Goal: Task Accomplishment & Management: Manage account settings

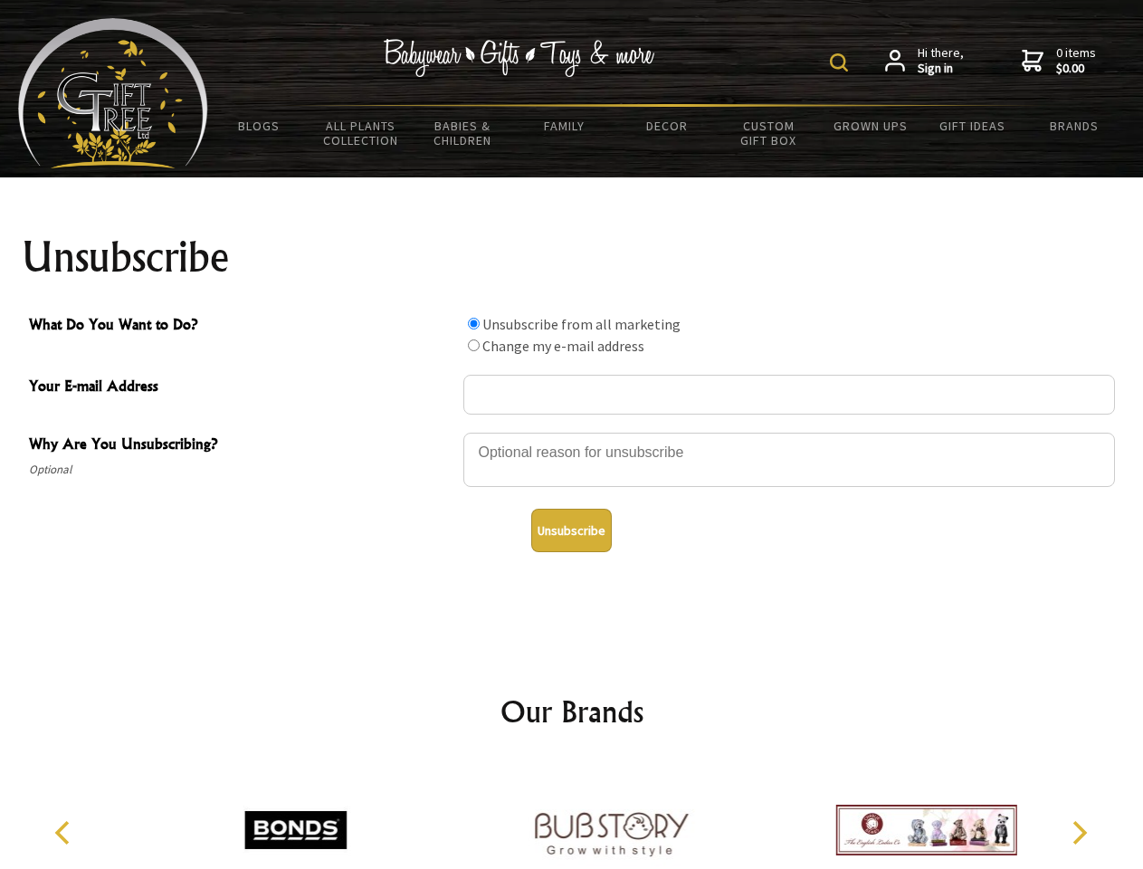
click at [842, 62] on img at bounding box center [839, 62] width 18 height 18
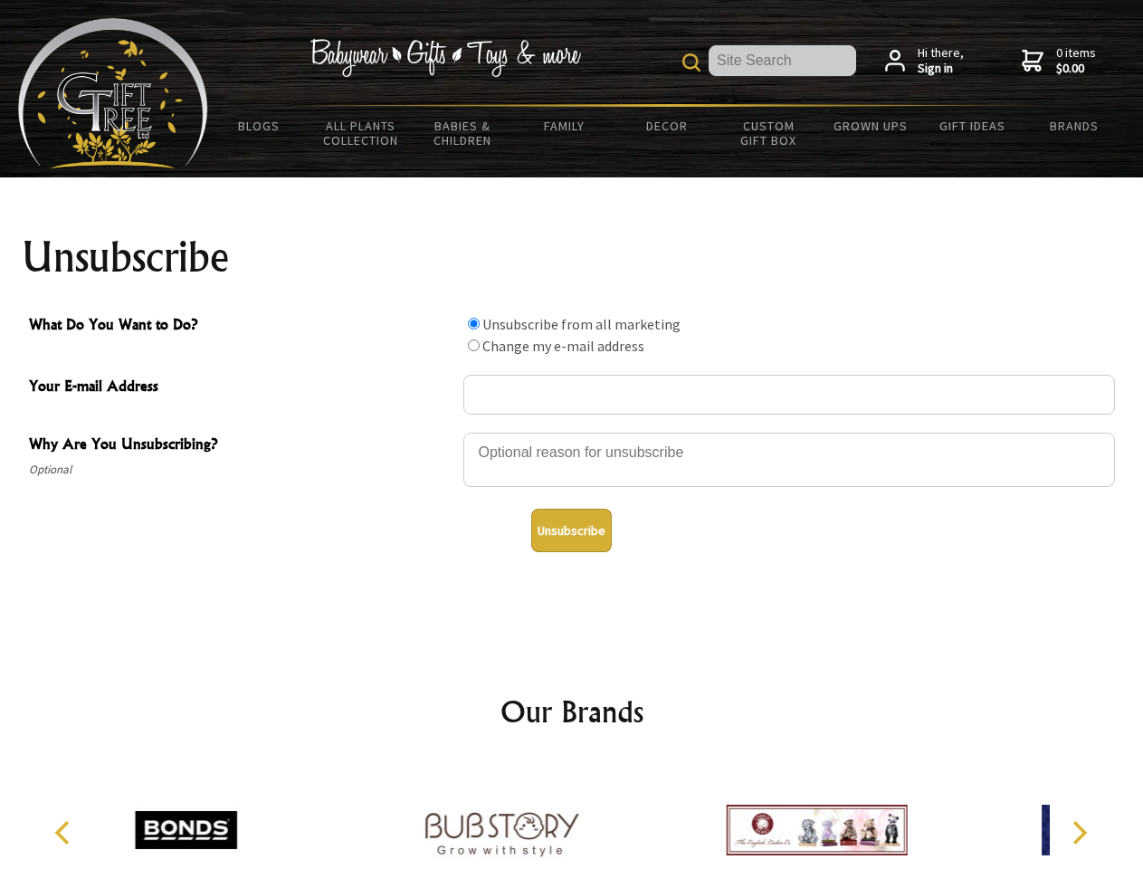
click at [572, 432] on div at bounding box center [790, 462] width 652 height 63
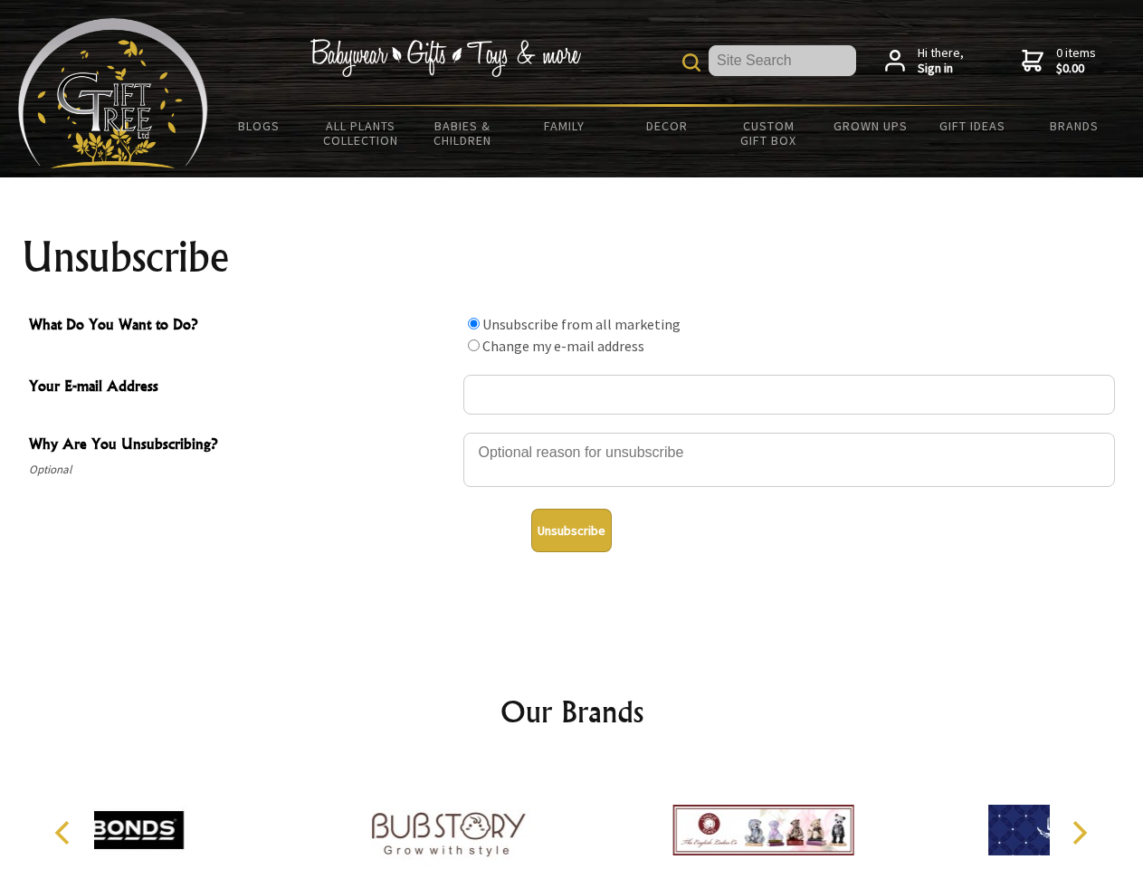
click at [474, 323] on input "What Do You Want to Do?" at bounding box center [474, 324] width 12 height 12
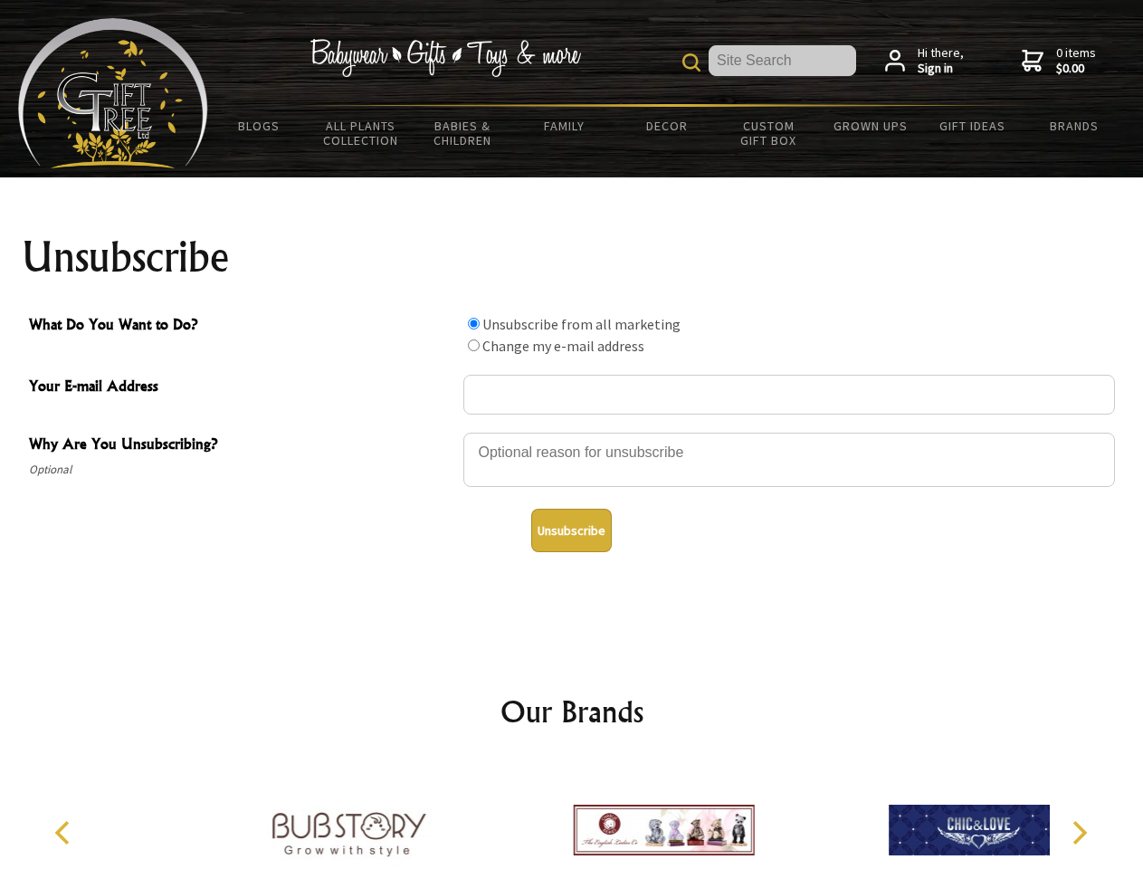
click at [474, 345] on input "What Do You Want to Do?" at bounding box center [474, 346] width 12 height 12
radio input "true"
click at [571, 531] on button "Unsubscribe" at bounding box center [571, 530] width 81 height 43
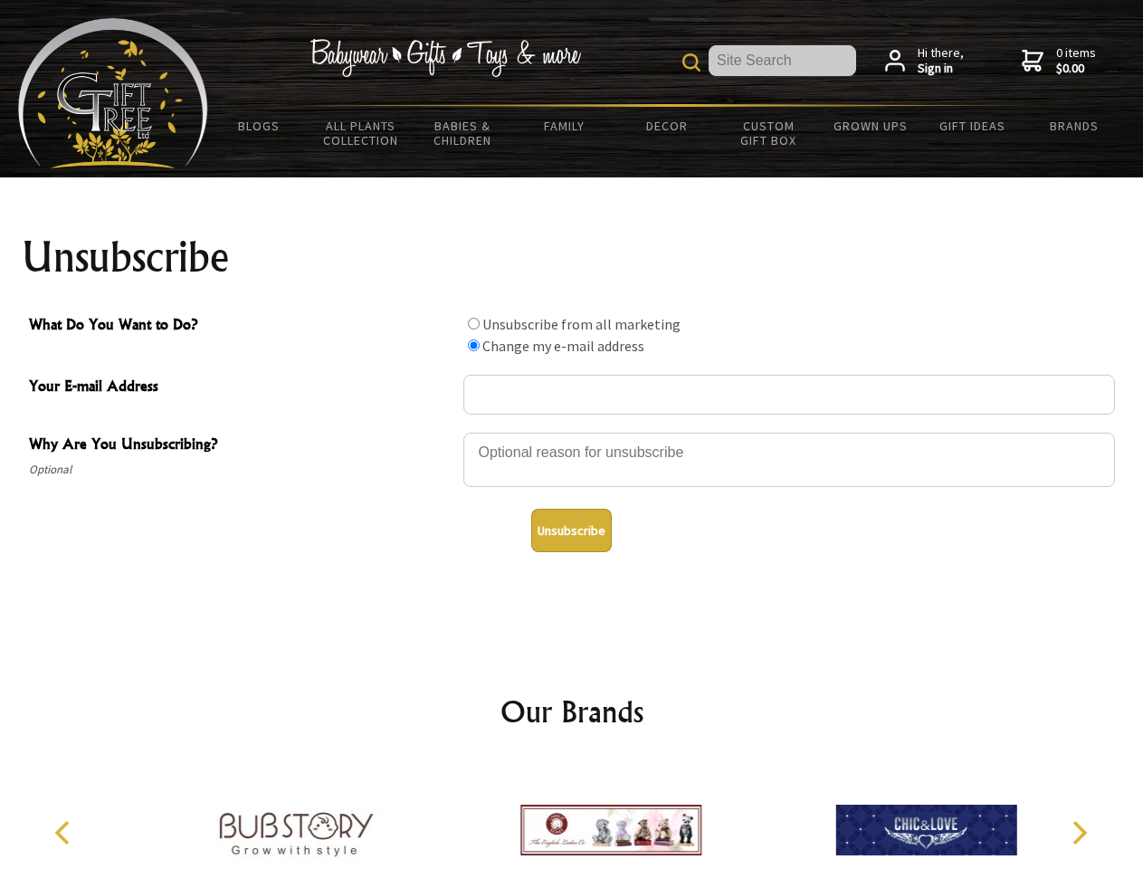
click at [572, 816] on img at bounding box center [611, 830] width 181 height 136
